Goal: Communication & Community: Participate in discussion

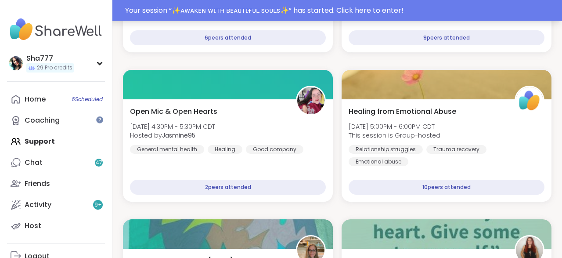
click at [254, 12] on div "Your session “ ✨ᴀᴡᴀᴋᴇɴ ᴡɪᴛʜ ʙᴇᴀᴜᴛɪғᴜʟ sᴏᴜʟs✨ ” has started. Click here to enter!" at bounding box center [341, 10] width 432 height 11
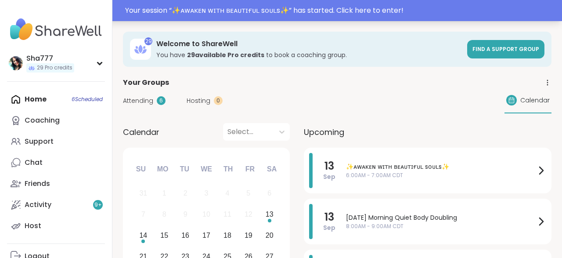
click at [185, 7] on div "Your session “ ✨ᴀᴡᴀᴋᴇɴ ᴡɪᴛʜ ʙᴇᴀᴜᴛɪғᴜʟ sᴏᴜʟs✨ ” has started. Click here to enter!" at bounding box center [341, 10] width 432 height 11
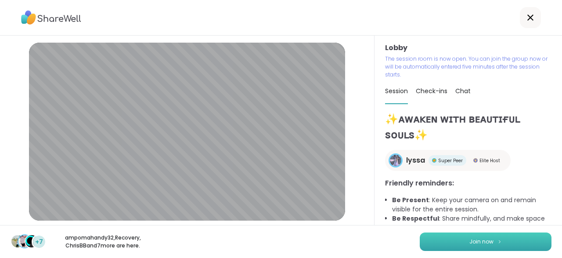
click at [473, 243] on span "Join now" at bounding box center [482, 242] width 24 height 8
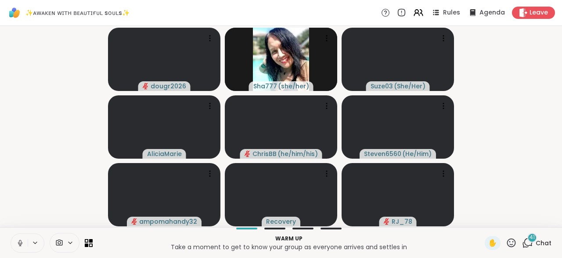
click at [19, 242] on icon at bounding box center [20, 242] width 2 height 4
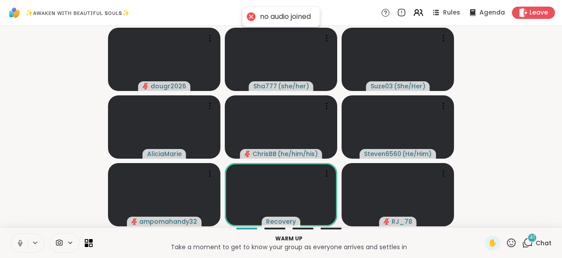
click at [19, 242] on icon at bounding box center [20, 242] width 2 height 4
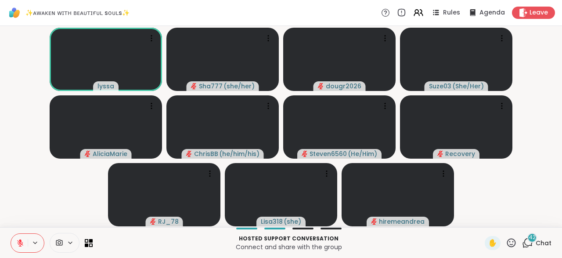
click at [531, 239] on span "42" at bounding box center [532, 237] width 7 height 7
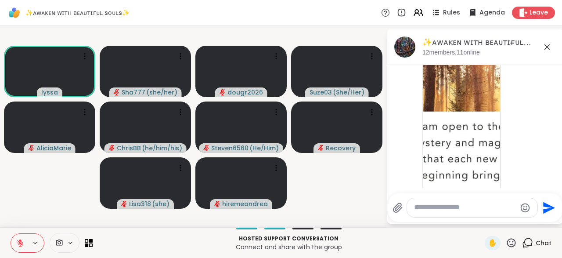
scroll to position [92, 0]
click at [515, 125] on icon at bounding box center [517, 124] width 8 height 9
click at [518, 108] on div "Select Reaction: Heart" at bounding box center [517, 110] width 8 height 8
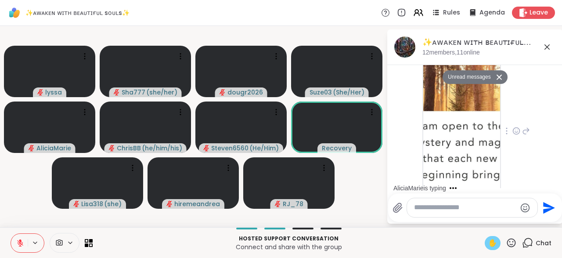
click at [495, 242] on span "✋" at bounding box center [492, 243] width 9 height 11
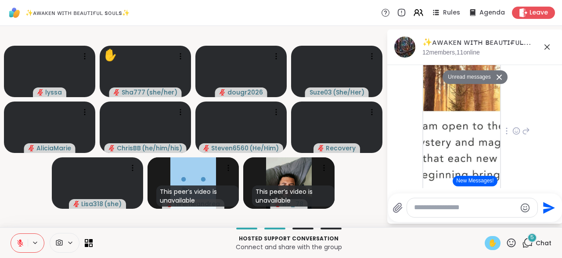
click at [18, 243] on icon at bounding box center [20, 243] width 8 height 8
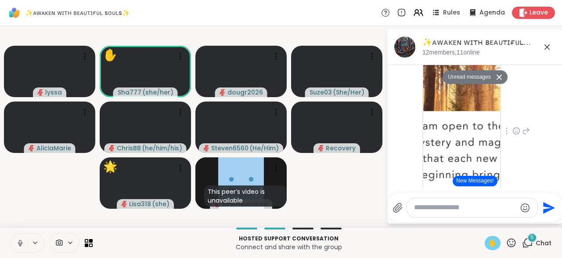
click at [18, 243] on icon at bounding box center [20, 243] width 4 height 3
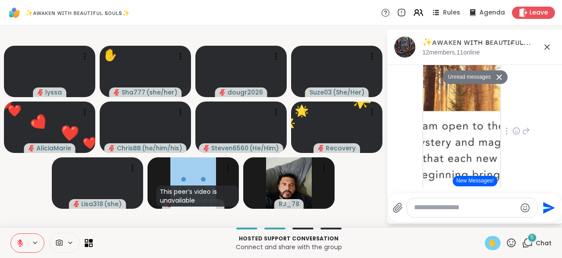
click at [488, 239] on div "✋" at bounding box center [493, 243] width 16 height 14
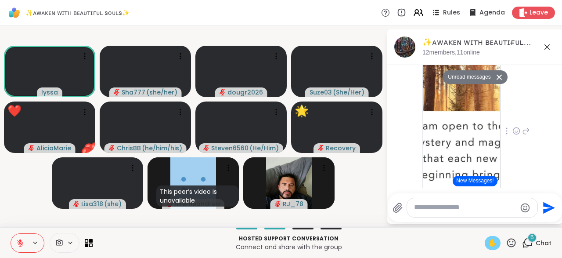
click at [494, 243] on span "✋" at bounding box center [492, 243] width 9 height 11
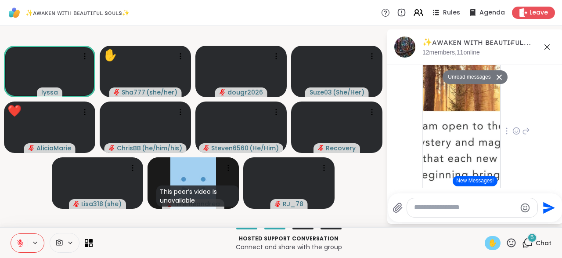
click at [494, 243] on span "✋" at bounding box center [492, 243] width 9 height 11
click at [18, 240] on icon at bounding box center [20, 243] width 6 height 6
click at [18, 240] on icon at bounding box center [20, 243] width 8 height 8
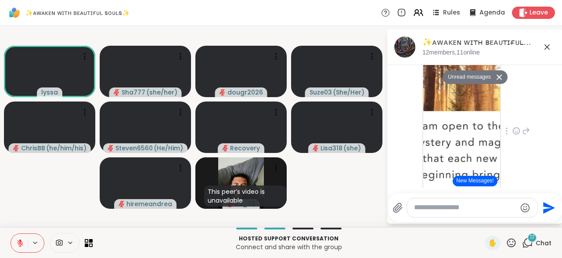
click at [474, 177] on button "New Messages!" at bounding box center [475, 181] width 44 height 11
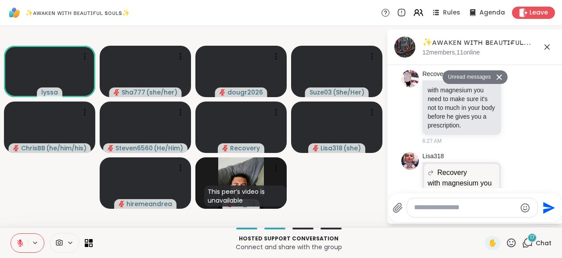
scroll to position [4099, 0]
click at [449, 212] on textarea "Type your message" at bounding box center [465, 207] width 102 height 9
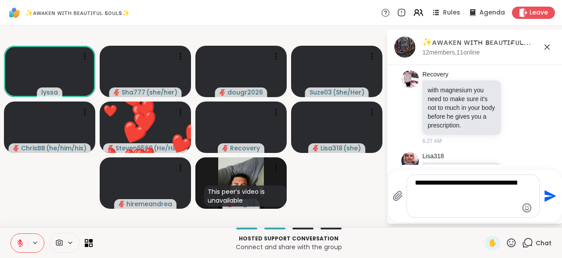
paste textarea "**********"
type textarea "**********"
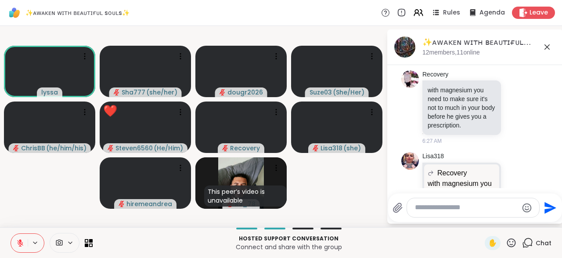
scroll to position [4190, 0]
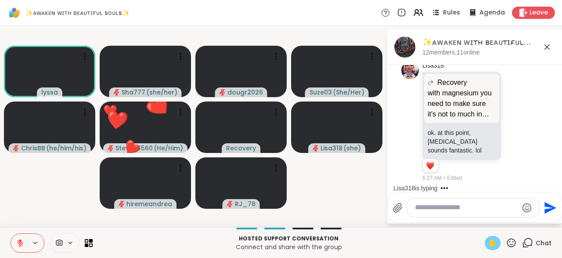
click at [492, 239] on span "✋" at bounding box center [492, 243] width 9 height 11
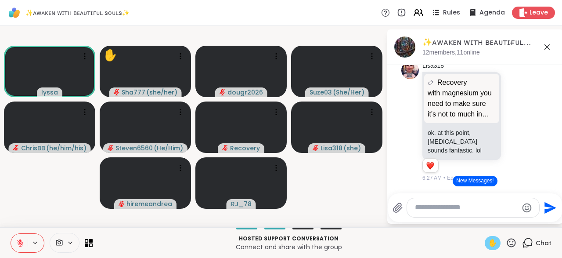
click at [19, 239] on icon at bounding box center [20, 243] width 8 height 8
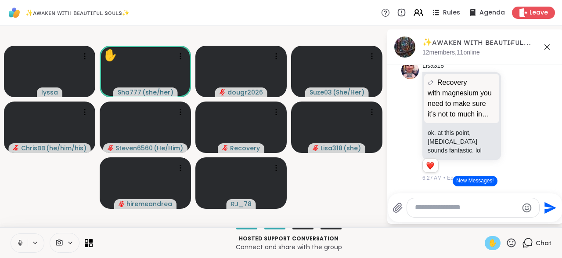
click at [491, 240] on span "✋" at bounding box center [492, 243] width 9 height 11
click at [20, 241] on icon at bounding box center [20, 243] width 8 height 8
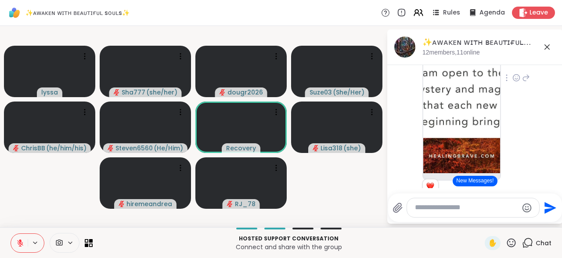
scroll to position [0, 0]
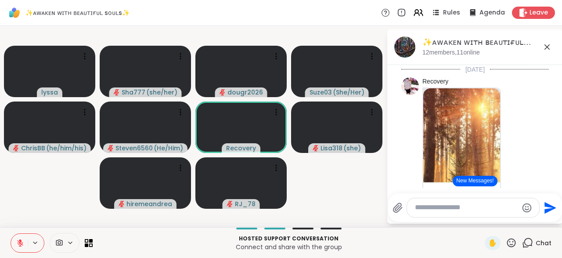
click at [464, 134] on img at bounding box center [461, 192] width 77 height 209
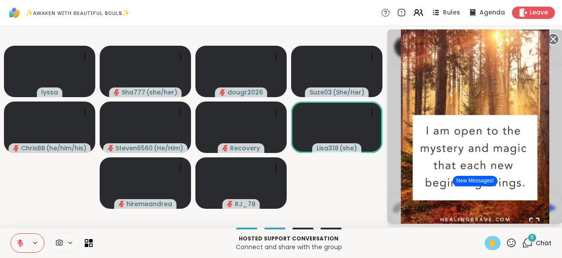
click at [493, 242] on span "✋" at bounding box center [492, 243] width 9 height 11
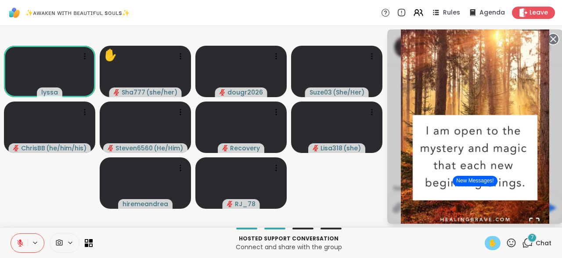
click at [492, 242] on span "✋" at bounding box center [492, 243] width 9 height 11
click at [480, 178] on button "New Messages!" at bounding box center [475, 181] width 44 height 11
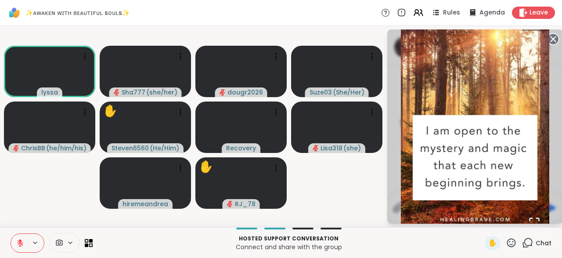
scroll to position [5373, 0]
click at [551, 38] on circle at bounding box center [553, 39] width 11 height 11
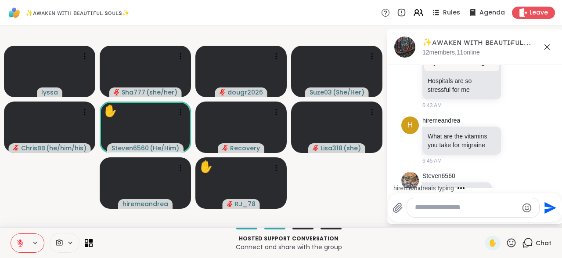
scroll to position [5226, 0]
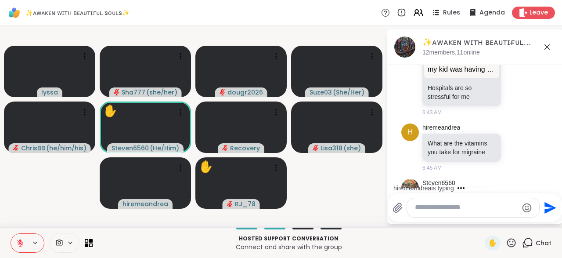
click at [513, 246] on icon at bounding box center [516, 249] width 7 height 7
click at [430, 231] on div "Select Reaction: Thumbs up" at bounding box center [427, 235] width 8 height 8
click at [481, 181] on button "New Messages!" at bounding box center [475, 181] width 44 height 11
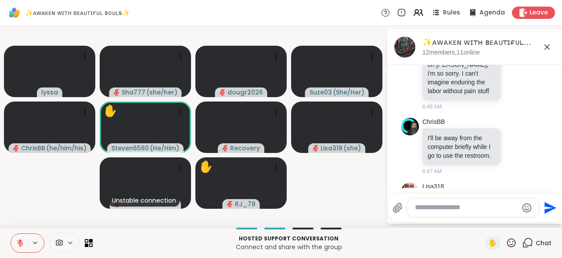
scroll to position [5575, 0]
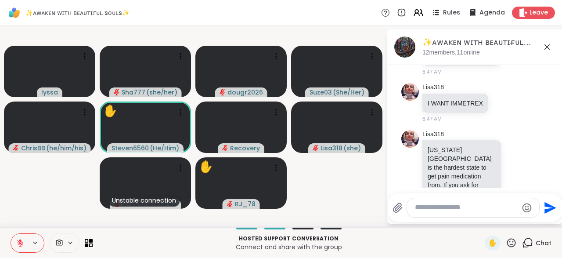
drag, startPoint x: 481, startPoint y: 181, endPoint x: 487, endPoint y: 162, distance: 19.4
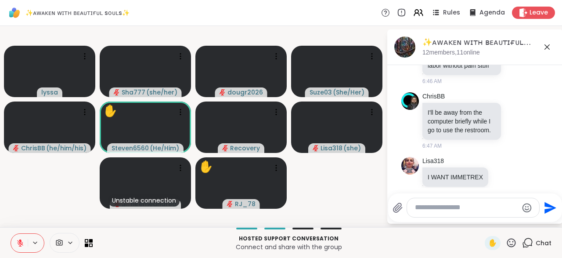
scroll to position [5493, 0]
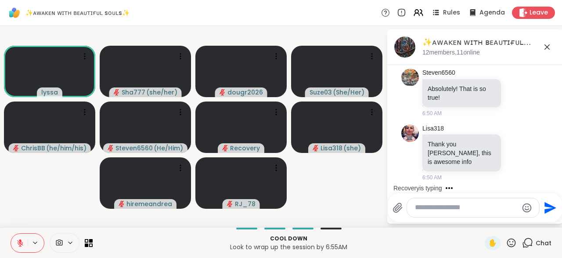
scroll to position [5967, 0]
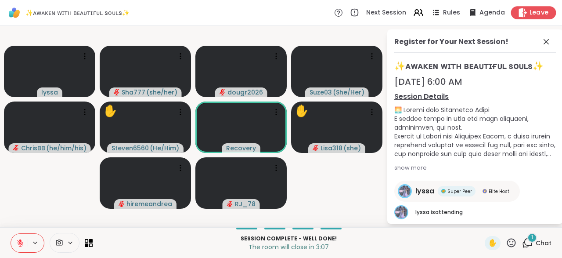
click at [535, 10] on span "Leave" at bounding box center [539, 12] width 19 height 9
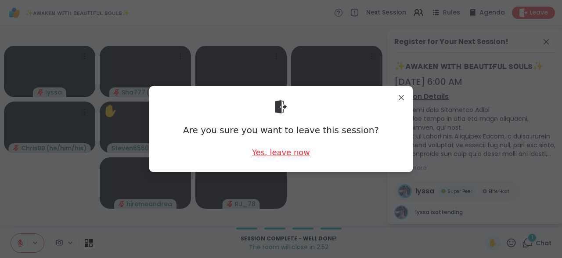
click at [294, 154] on div "Yes, leave now" at bounding box center [281, 152] width 58 height 11
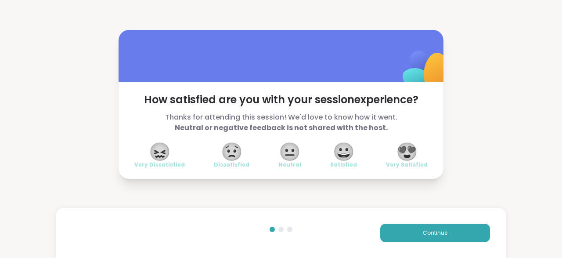
click at [407, 148] on span "😍" at bounding box center [407, 152] width 22 height 16
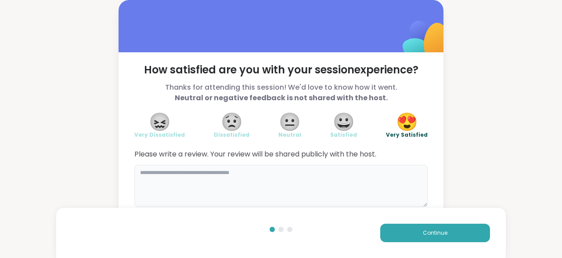
click at [263, 191] on textarea at bounding box center [280, 186] width 293 height 42
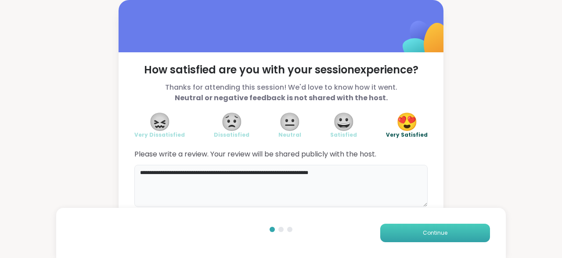
type textarea "**********"
click at [430, 231] on span "Continue" at bounding box center [435, 233] width 25 height 8
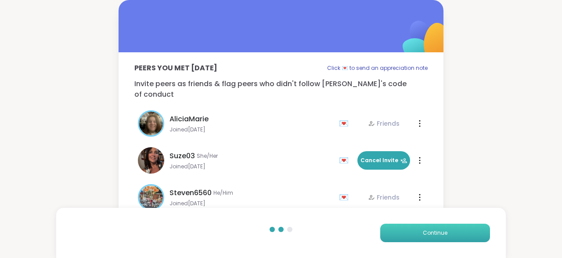
click at [430, 231] on span "Continue" at bounding box center [435, 233] width 25 height 8
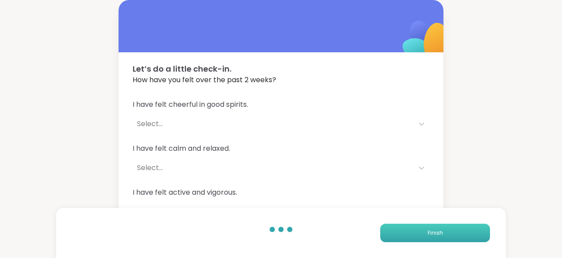
click at [430, 231] on span "Finish" at bounding box center [435, 233] width 15 height 8
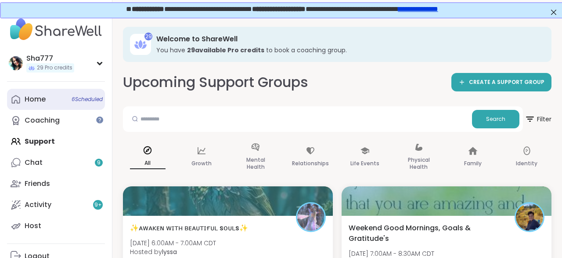
click at [80, 100] on span "6 Scheduled" at bounding box center [87, 99] width 31 height 7
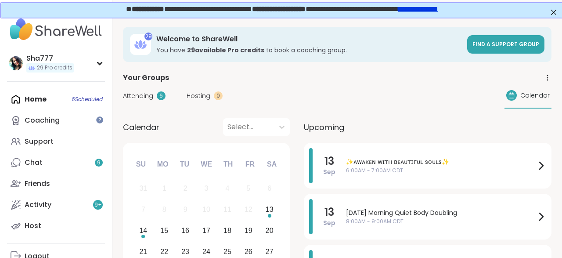
click at [297, 152] on div "Calendar Select... Previous Month Next Month [DATE] Su Mo Tu We Th Fr Sa 31 1 2…" at bounding box center [337, 207] width 429 height 178
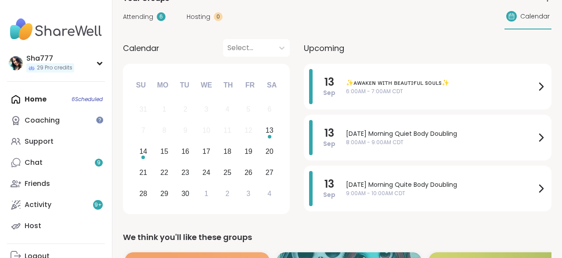
scroll to position [79, 0]
